Goal: Task Accomplishment & Management: Manage account settings

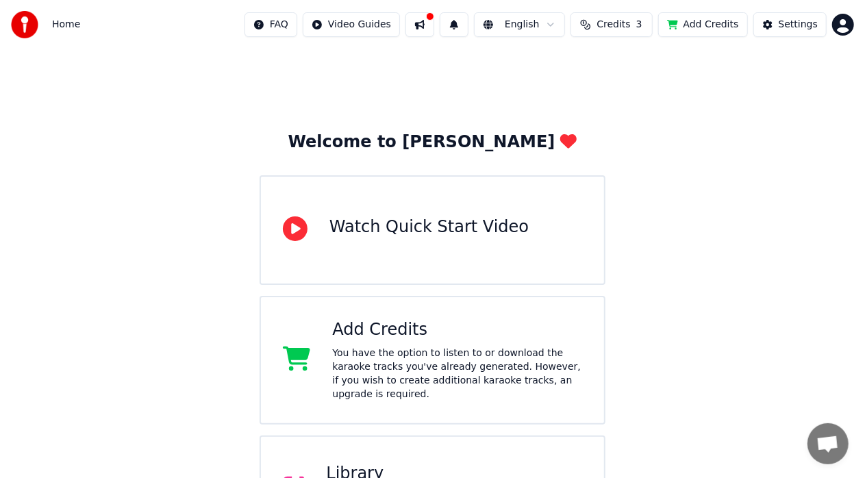
click at [697, 21] on button "Add Credits" at bounding box center [703, 24] width 90 height 25
click at [619, 27] on span "Credits" at bounding box center [613, 25] width 34 height 14
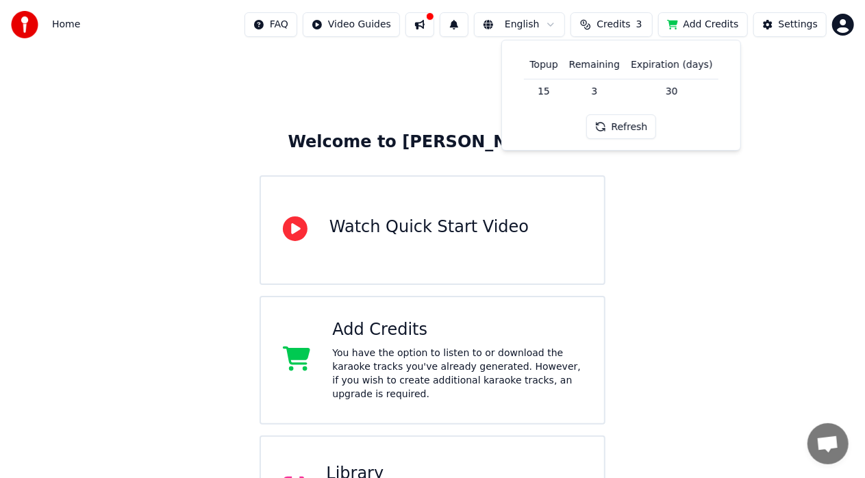
click at [556, 90] on td "15" at bounding box center [543, 91] width 39 height 25
click at [552, 93] on td "15" at bounding box center [543, 91] width 39 height 25
click at [634, 129] on button "Refresh" at bounding box center [621, 126] width 71 height 25
click at [824, 138] on div "Welcome to Youka Watch Quick Start Video Add Credits You have the option to lis…" at bounding box center [432, 360] width 865 height 622
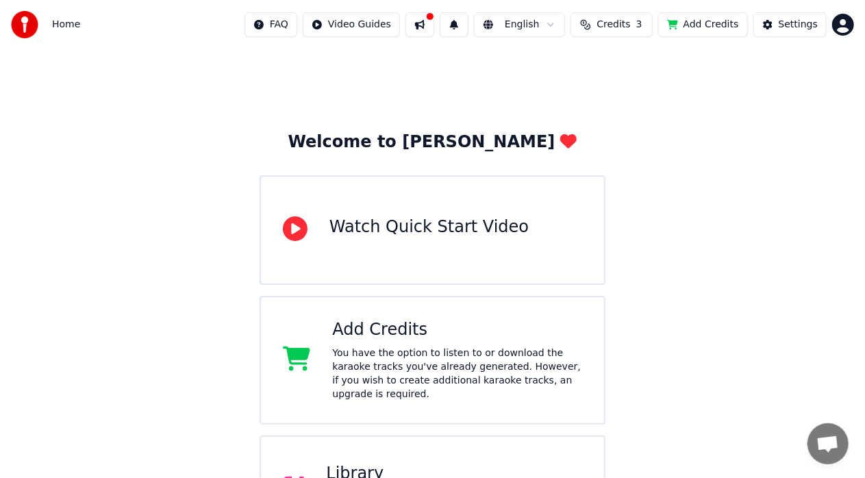
click at [430, 23] on button at bounding box center [419, 24] width 29 height 25
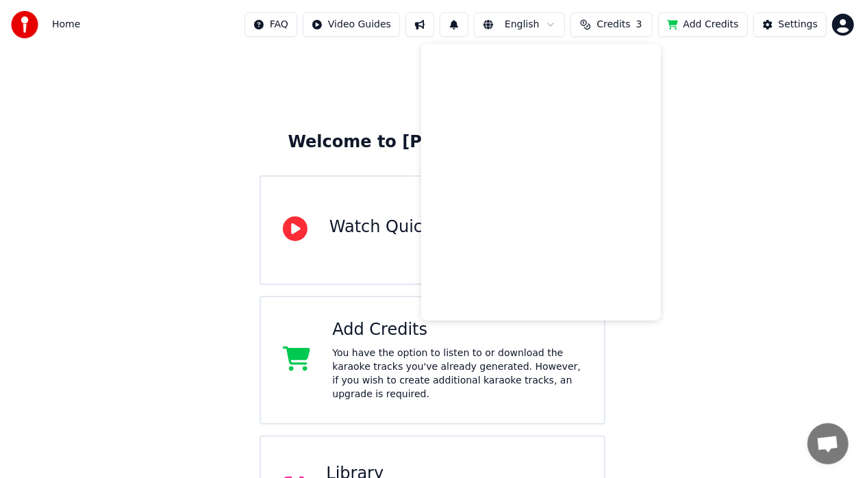
click at [325, 88] on div "Welcome to Youka Watch Quick Start Video Add Credits You have the option to lis…" at bounding box center [432, 360] width 865 height 622
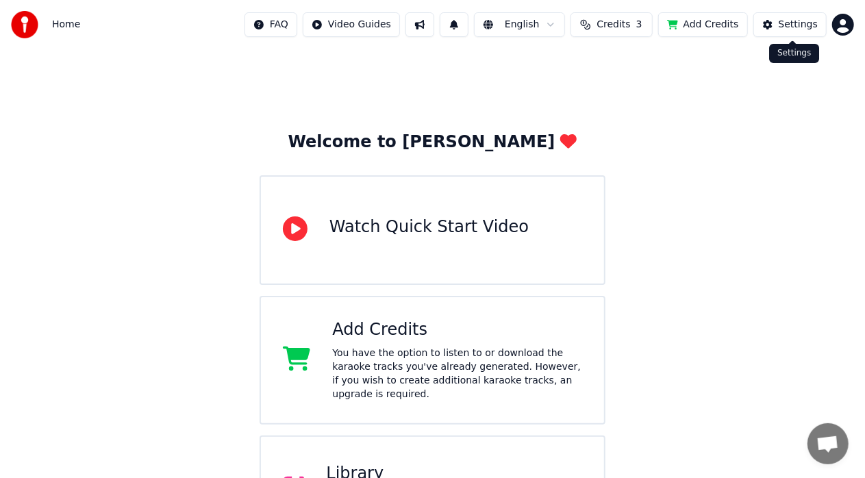
click at [793, 28] on div "Settings" at bounding box center [798, 25] width 39 height 14
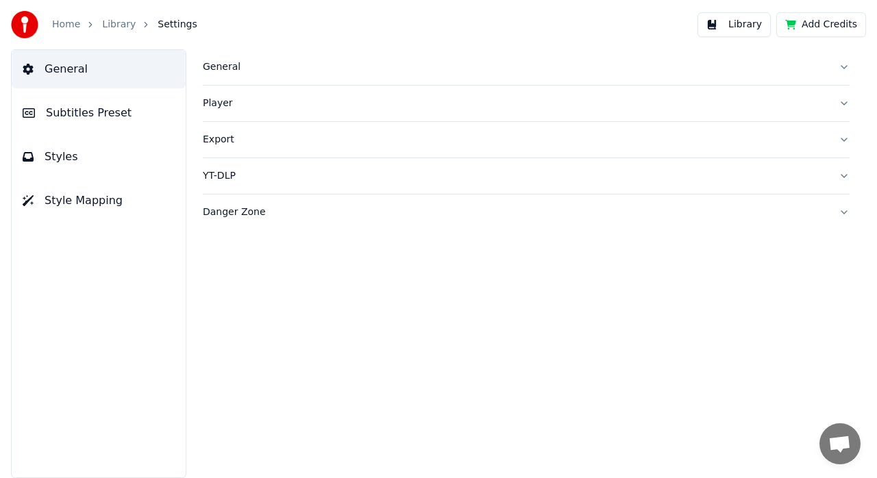
click at [819, 29] on button "Add Credits" at bounding box center [821, 24] width 90 height 25
click at [400, 300] on div "General Player Export YT-DLP Danger Zone" at bounding box center [525, 263] width 701 height 429
